Goal: Information Seeking & Learning: Learn about a topic

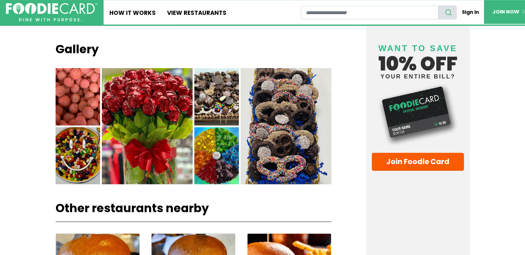
scroll to position [587, 0]
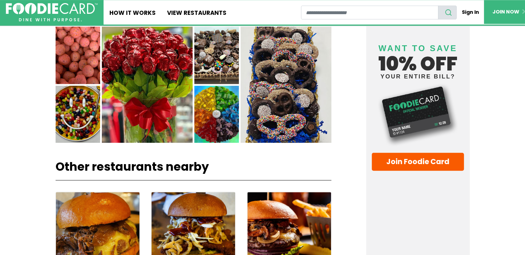
click at [210, 76] on img at bounding box center [217, 55] width 45 height 57
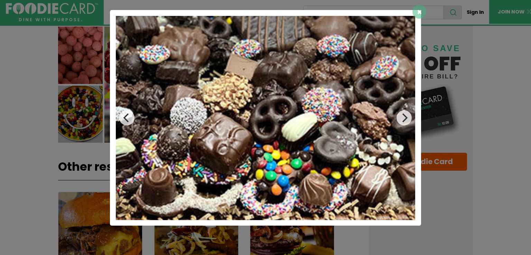
click at [12, 92] on div "×" at bounding box center [265, 127] width 531 height 255
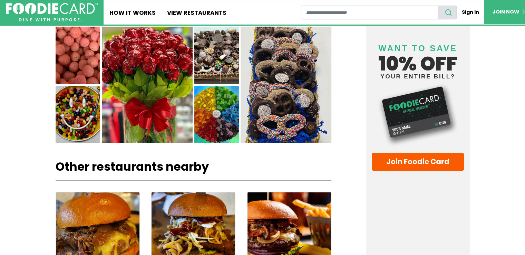
click at [211, 103] on img at bounding box center [217, 114] width 45 height 57
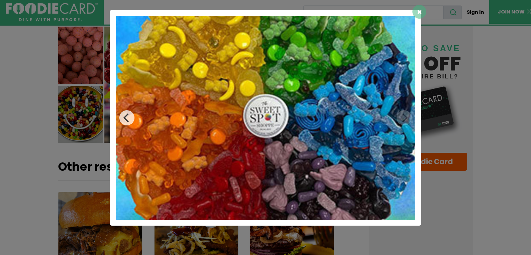
click at [324, 172] on img at bounding box center [265, 118] width 299 height 204
click at [135, 119] on img at bounding box center [265, 118] width 299 height 204
click at [124, 118] on icon "Previous" at bounding box center [126, 117] width 6 height 9
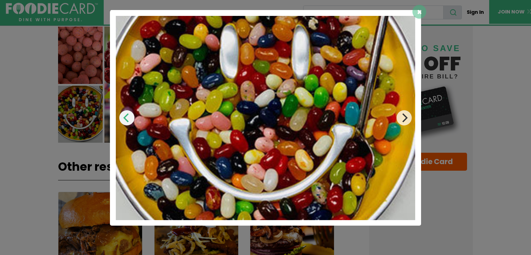
click at [124, 118] on icon "Previous" at bounding box center [126, 117] width 6 height 9
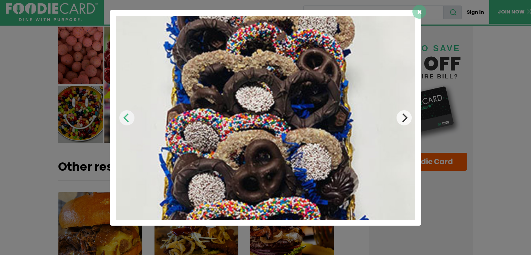
click at [124, 118] on icon "Previous" at bounding box center [126, 117] width 6 height 9
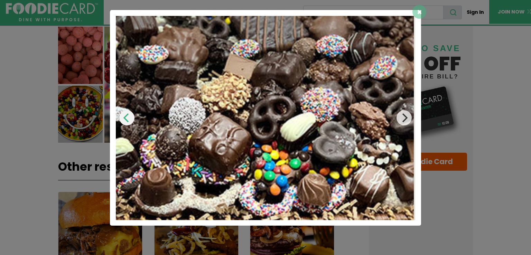
click at [124, 118] on icon "Previous" at bounding box center [126, 117] width 6 height 9
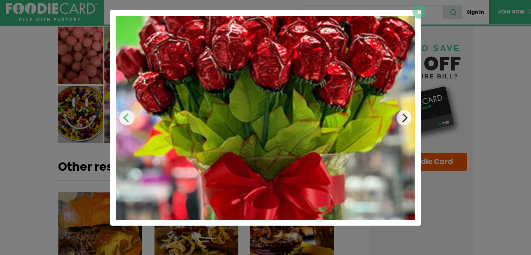
click at [124, 118] on icon "Previous" at bounding box center [126, 117] width 6 height 9
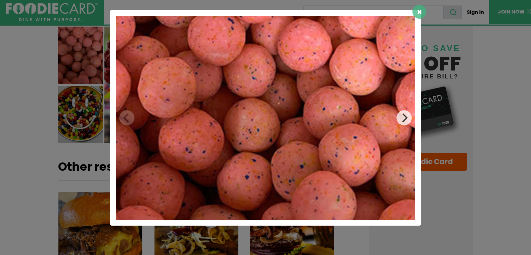
click at [418, 17] on span "×" at bounding box center [419, 11] width 5 height 11
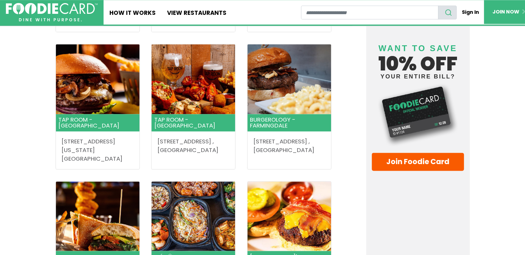
scroll to position [875, 0]
